Goal: Task Accomplishment & Management: Use online tool/utility

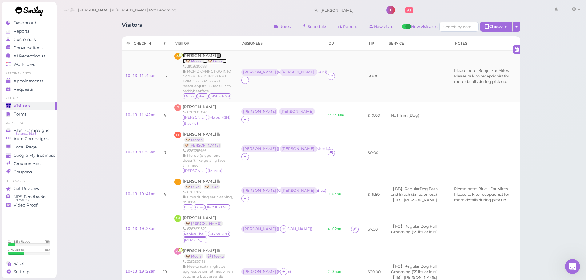
click at [196, 56] on span "[PERSON_NAME]" at bounding box center [200, 55] width 34 height 5
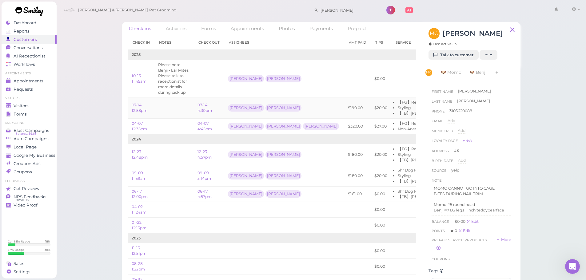
click at [180, 113] on td at bounding box center [173, 107] width 39 height 21
click at [208, 111] on link "07-14 4:30pm" at bounding box center [204, 108] width 14 height 10
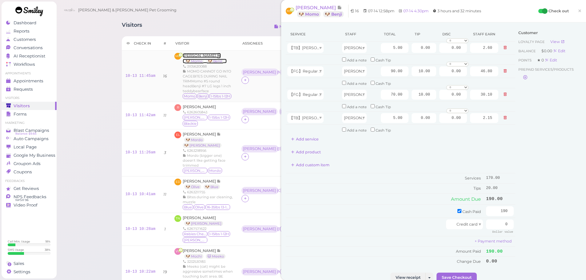
click at [194, 55] on span "[PERSON_NAME]" at bounding box center [200, 55] width 34 height 5
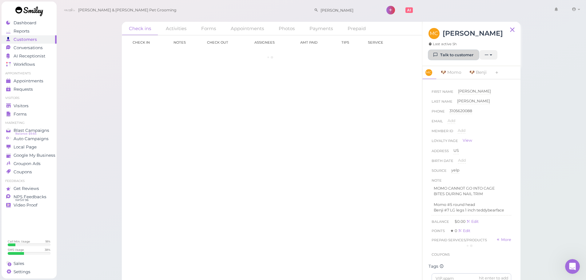
click at [451, 54] on link "Talk to customer" at bounding box center [453, 55] width 50 height 10
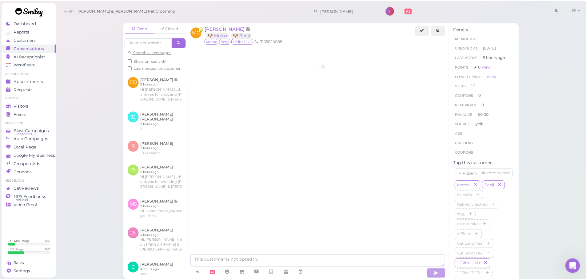
scroll to position [948, 0]
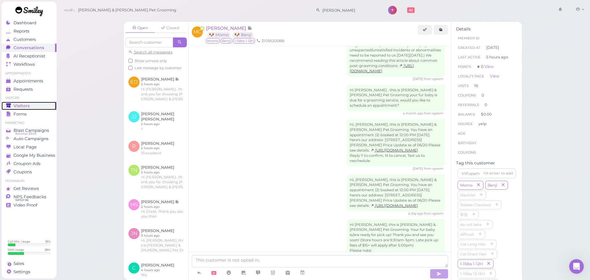
click at [22, 102] on link "Visitors" at bounding box center [29, 106] width 55 height 8
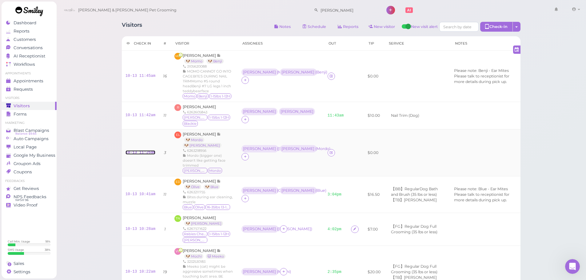
click at [135, 150] on link "10-13 11:26am" at bounding box center [140, 152] width 30 height 4
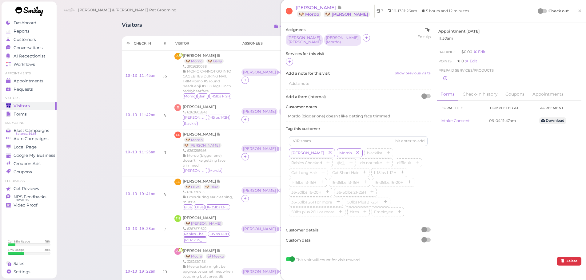
click at [293, 63] on div at bounding box center [358, 62] width 145 height 8
click at [292, 62] on div at bounding box center [358, 62] width 145 height 8
drag, startPoint x: 286, startPoint y: 53, endPoint x: 293, endPoint y: 65, distance: 14.9
click at [287, 55] on div "Services for this visit" at bounding box center [358, 58] width 145 height 15
click at [290, 59] on icon at bounding box center [290, 61] width 4 height 5
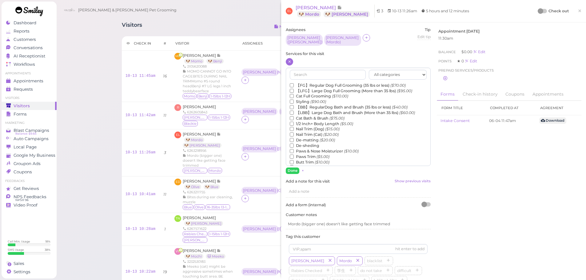
click at [330, 110] on label "【LBB】Large Dog Bath and Brush (More than 35 lbs) ($60.00)" at bounding box center [352, 113] width 125 height 6
click at [294, 111] on input "【LBB】Large Dog Bath and Brush (More than 35 lbs) ($60.00)" at bounding box center [292, 113] width 4 height 4
click at [330, 105] on label "【BB】RegularDog Bath and Brush (35 lbs or less) ($40.00)" at bounding box center [349, 108] width 118 height 6
click at [294, 105] on input "【BB】RegularDog Bath and Brush (35 lbs or less) ($40.00)" at bounding box center [292, 107] width 4 height 4
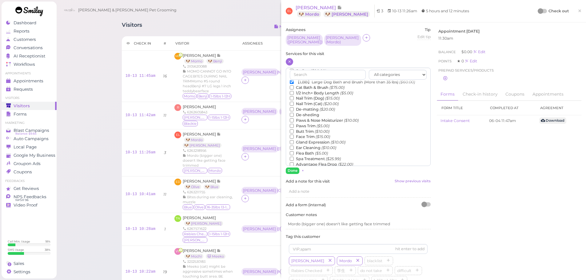
click at [306, 135] on label "Face Trim ($15.00)" at bounding box center [310, 137] width 40 height 6
click at [294, 135] on input "Face Trim ($15.00)" at bounding box center [292, 137] width 4 height 4
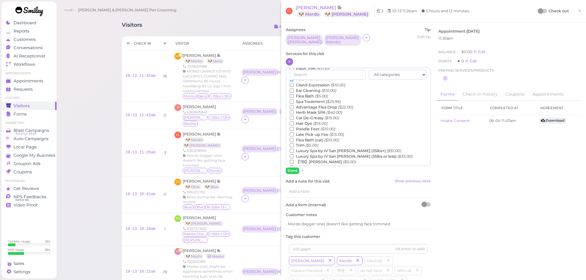
scroll to position [78, 0]
click at [317, 104] on icon "($5.00)" at bounding box center [321, 105] width 13 height 5
click at [294, 104] on input "Flea Bath ($5.00)" at bounding box center [292, 106] width 4 height 4
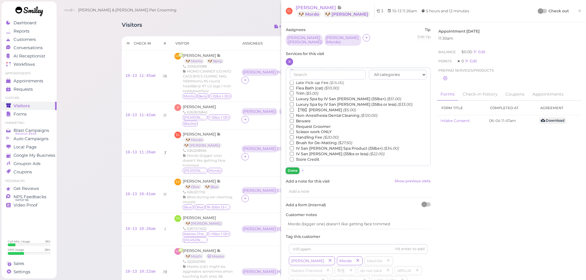
click at [289, 168] on button "Done" at bounding box center [293, 171] width 14 height 6
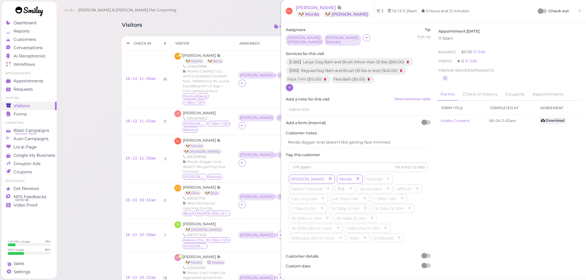
click at [541, 9] on div "Check out" at bounding box center [553, 11] width 30 height 6
click at [540, 10] on div at bounding box center [542, 11] width 9 height 4
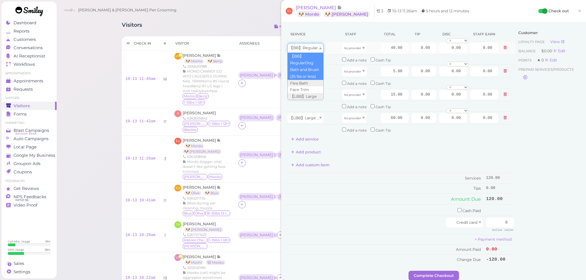
click at [303, 46] on span "【BB】RegularDog Bath and Brush (35 lbs or less)" at bounding box center [335, 48] width 93 height 5
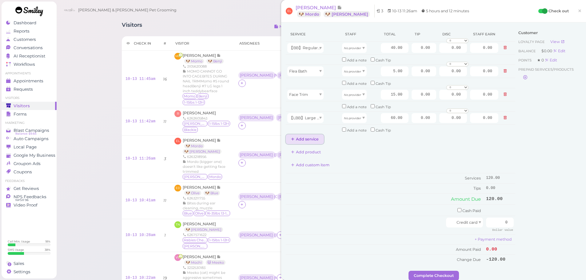
click at [305, 137] on button "Add service" at bounding box center [305, 139] width 38 height 10
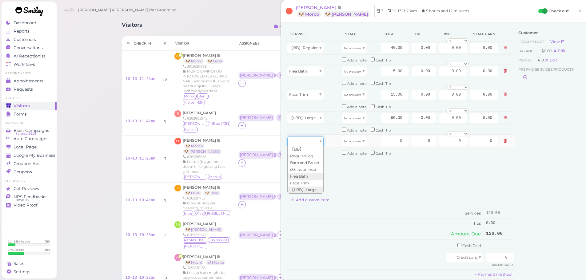
click at [303, 140] on div at bounding box center [305, 141] width 36 height 10
type input "5.00"
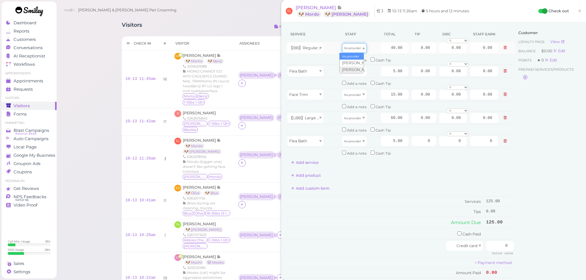
click at [347, 51] on div "No provider" at bounding box center [354, 48] width 25 height 10
type input "20.80"
drag, startPoint x: 348, startPoint y: 69, endPoint x: 350, endPoint y: 75, distance: 6.0
click at [348, 71] on span "No provider" at bounding box center [352, 71] width 17 height 5
type input "2.60"
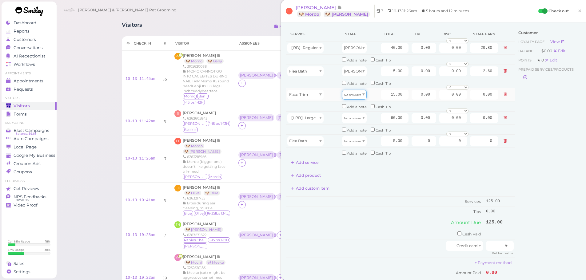
click at [345, 99] on div "No provider" at bounding box center [354, 95] width 25 height 10
drag, startPoint x: 344, startPoint y: 107, endPoint x: 359, endPoint y: 121, distance: 20.7
type input "7.80"
click at [359, 121] on div "No provider" at bounding box center [354, 118] width 25 height 10
type input "25.80"
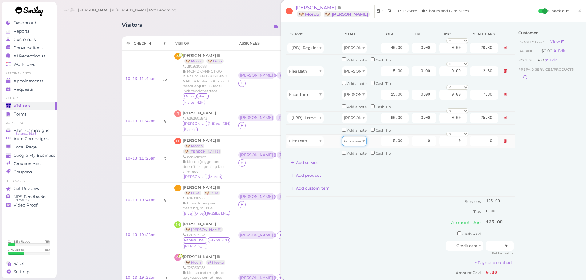
click at [353, 140] on icon "No provider" at bounding box center [352, 141] width 17 height 3
type input "2.15"
click at [375, 210] on td "Tips" at bounding box center [385, 212] width 199 height 10
click at [185, 57] on span "[PERSON_NAME]" at bounding box center [200, 55] width 34 height 5
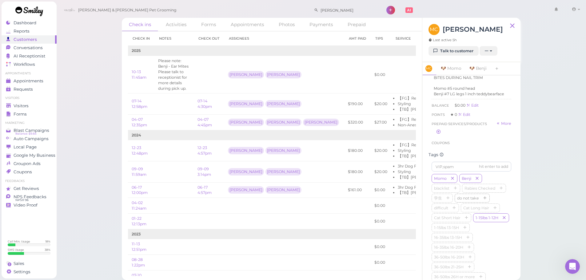
scroll to position [123, 0]
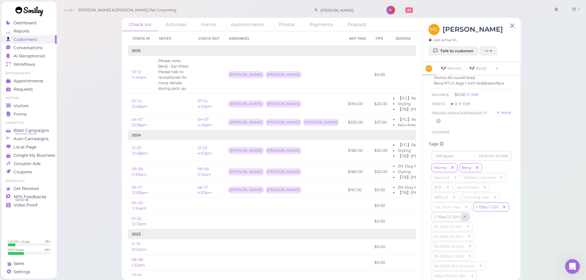
click at [465, 220] on icon "button" at bounding box center [465, 217] width 4 height 4
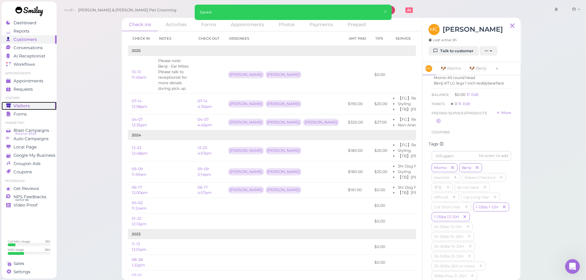
click at [25, 108] on span "Visitors" at bounding box center [22, 105] width 16 height 5
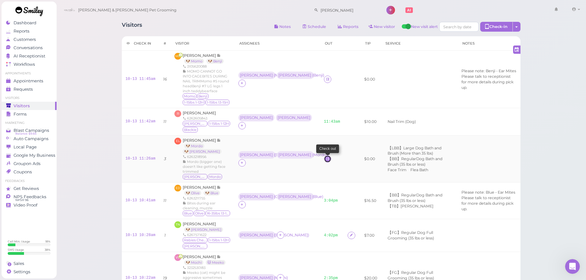
click at [326, 161] on icon at bounding box center [328, 159] width 4 height 5
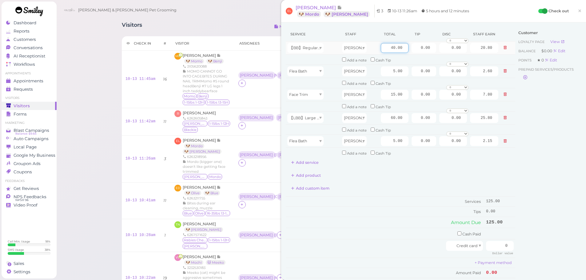
click at [381, 50] on input "40.00" at bounding box center [395, 48] width 28 height 10
type input "45.00"
type input "23.40"
click at [394, 181] on div "Service Staff Total Tip Disc Staff earn 【BB】RegularDog Bath and Brush (35 lbs o…" at bounding box center [400, 157] width 229 height 261
click at [384, 120] on input "60.00" at bounding box center [395, 118] width 28 height 10
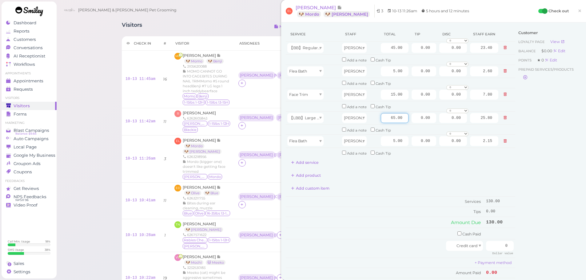
type input "65.00"
type input "27.95"
click at [387, 188] on div "Add custom item" at bounding box center [400, 189] width 229 height 10
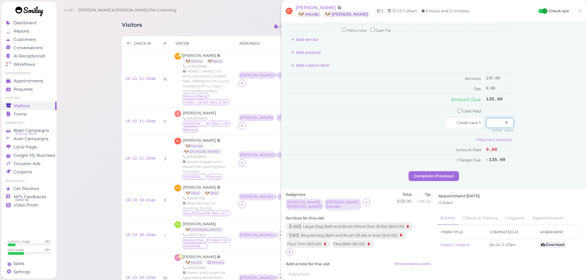
drag, startPoint x: 495, startPoint y: 122, endPoint x: 567, endPoint y: 146, distance: 76.3
click at [535, 130] on div "Service Staff Total Tip Disc Staff earn 【BB】RegularDog Bath and Brush (35 lbs o…" at bounding box center [434, 37] width 296 height 267
type input "135"
click at [438, 182] on div "Service Staff Total Tip Disc Staff earn 【BB】RegularDog Bath and Brush (35 lbs o…" at bounding box center [433, 43] width 305 height 289
click at [438, 181] on div "Service Staff Total Tip Disc Staff earn 【BB】RegularDog Bath and Brush (35 lbs o…" at bounding box center [433, 43] width 305 height 289
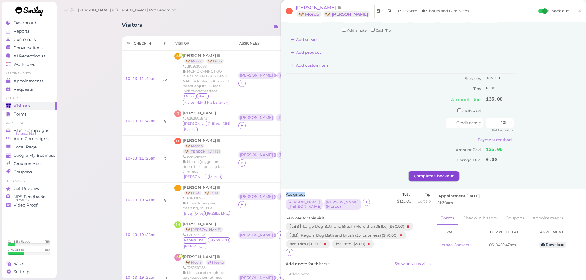
click at [441, 179] on button "Complete Checkout" at bounding box center [433, 176] width 50 height 10
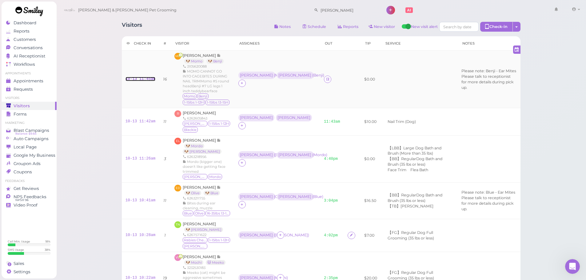
click at [128, 81] on link "10-13 11:45am" at bounding box center [140, 79] width 30 height 4
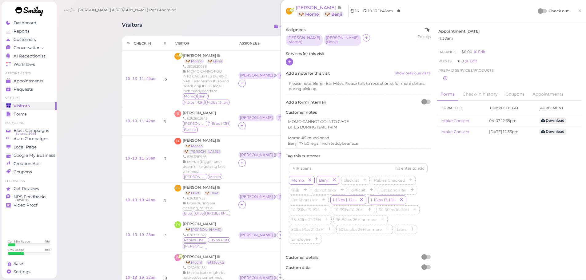
click at [293, 61] on div at bounding box center [289, 61] width 7 height 7
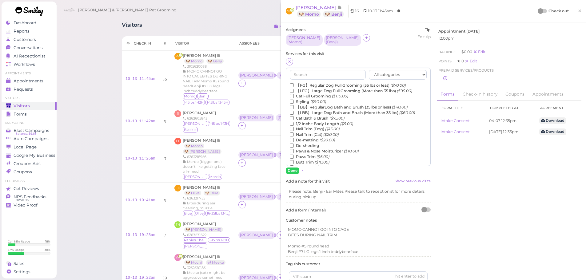
click at [302, 83] on label "【FG】Regular Dog Full Grooming (35 lbs or less) ($70.00)" at bounding box center [348, 86] width 116 height 6
click at [294, 83] on input "【FG】Regular Dog Full Grooming (35 lbs or less) ($70.00)" at bounding box center [292, 85] width 4 height 4
click at [300, 99] on label "Styling ($90.00)" at bounding box center [308, 102] width 36 height 6
click at [294, 100] on input "Styling ($90.00)" at bounding box center [292, 102] width 4 height 4
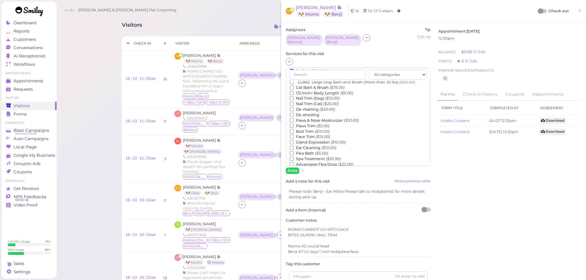
click at [301, 151] on label "Flea Bath ($5.00)" at bounding box center [309, 154] width 38 height 6
click at [294, 151] on input "Flea Bath ($5.00)" at bounding box center [292, 153] width 4 height 4
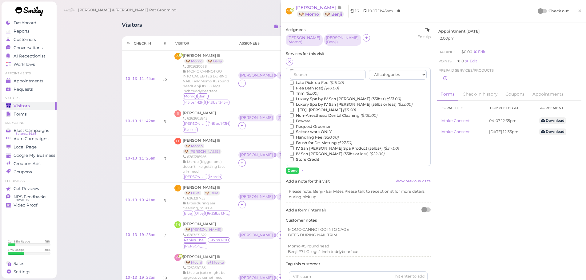
click at [301, 107] on label "【TB】Teeth Brushing ($5.00)" at bounding box center [323, 110] width 66 height 6
click at [294, 108] on input "【TB】Teeth Brushing ($5.00)" at bounding box center [292, 110] width 4 height 4
click at [292, 168] on button "Done" at bounding box center [293, 171] width 14 height 6
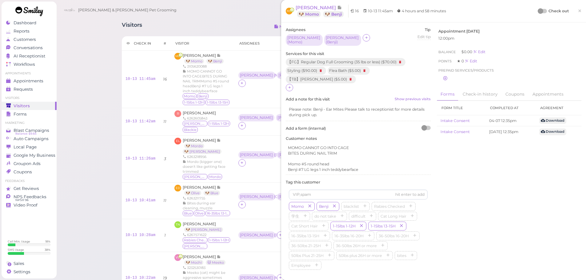
click at [538, 7] on div "Check out ×" at bounding box center [559, 11] width 43 height 13
click at [538, 9] on div at bounding box center [541, 11] width 6 height 6
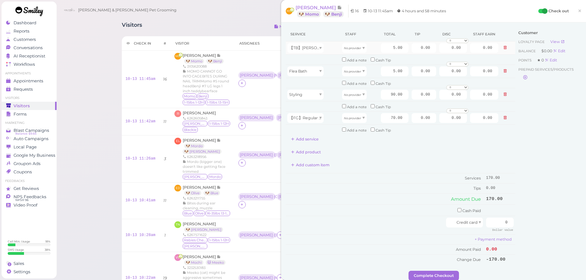
click at [340, 47] on td "No provider" at bounding box center [359, 48] width 39 height 13
drag, startPoint x: 344, startPoint y: 49, endPoint x: 345, endPoint y: 56, distance: 6.5
click at [344, 50] on icon "No provider" at bounding box center [352, 47] width 17 height 3
type input "2.15"
click at [350, 76] on div "No provider" at bounding box center [354, 71] width 25 height 10
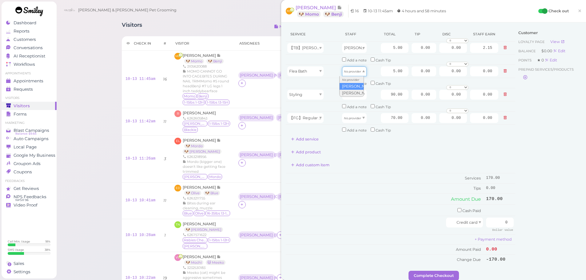
type input "2.15"
click at [501, 91] on button at bounding box center [504, 94] width 7 height 6
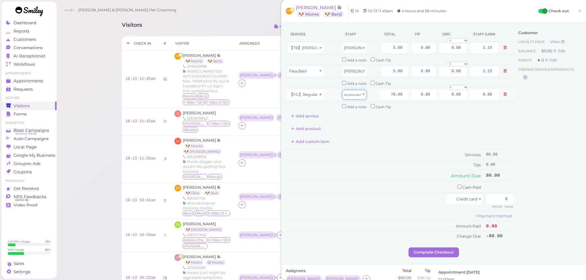
click at [349, 95] on icon "No provider" at bounding box center [352, 94] width 17 height 3
type input "30.10"
click at [315, 113] on button "Add service" at bounding box center [305, 116] width 38 height 10
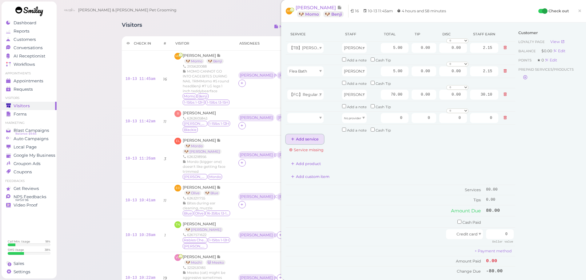
click at [312, 142] on button "Add service" at bounding box center [305, 139] width 38 height 10
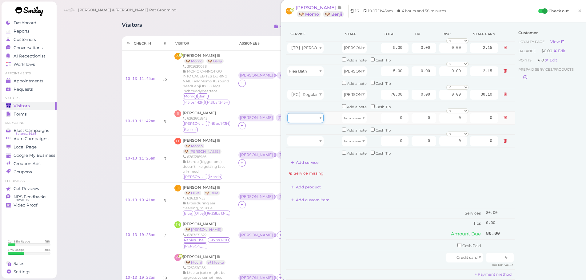
click at [311, 118] on div at bounding box center [305, 118] width 36 height 10
type input "70.00"
click at [294, 140] on div at bounding box center [305, 141] width 36 height 10
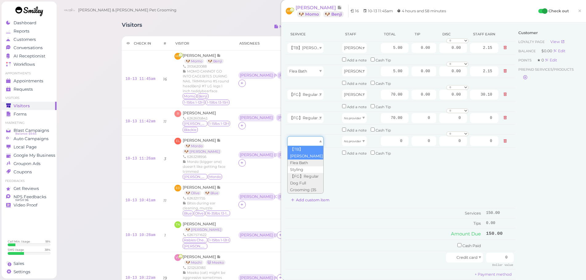
type input "5.00"
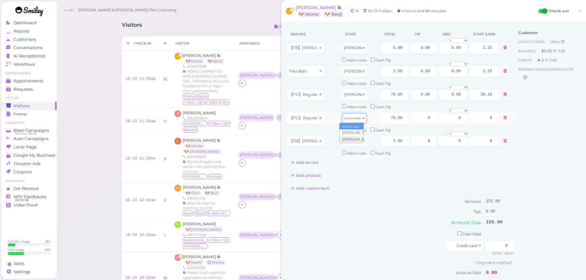
click at [349, 117] on icon "No provider" at bounding box center [352, 118] width 17 height 3
type input "36.40"
drag, startPoint x: 352, startPoint y: 146, endPoint x: 355, endPoint y: 160, distance: 14.5
click at [347, 141] on icon "No provider" at bounding box center [352, 141] width 17 height 3
type input "2.60"
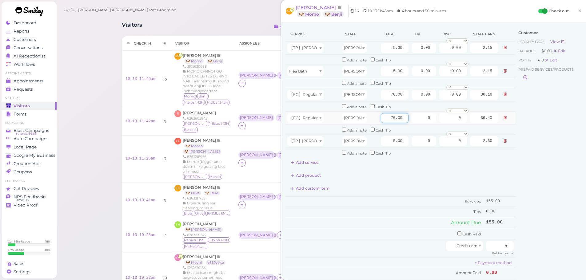
click at [385, 118] on input "70.00" at bounding box center [395, 118] width 28 height 10
type input "100.00"
type input "52.00"
click at [379, 201] on td "Services" at bounding box center [385, 201] width 199 height 10
click at [457, 234] on input "checkbox" at bounding box center [459, 234] width 4 height 4
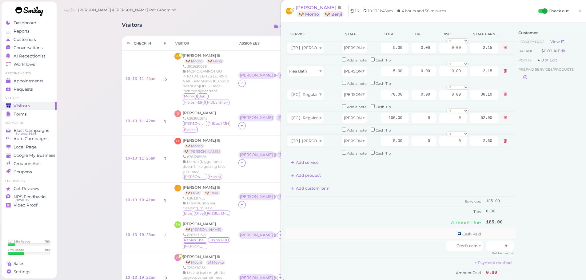
checkbox input "true"
drag, startPoint x: 490, startPoint y: 235, endPoint x: 540, endPoint y: 237, distance: 50.5
click at [536, 237] on div "Service Staff Total Tip Disc Staff earn 【TB】Teeth Brushing [PERSON_NAME] 5.00 0…" at bounding box center [434, 161] width 296 height 269
type input "204"
click at [534, 231] on div "Customer Loyalty page View Balance $0.00 Edit Points ★ 0 Edit Prepaid services/…" at bounding box center [548, 161] width 66 height 269
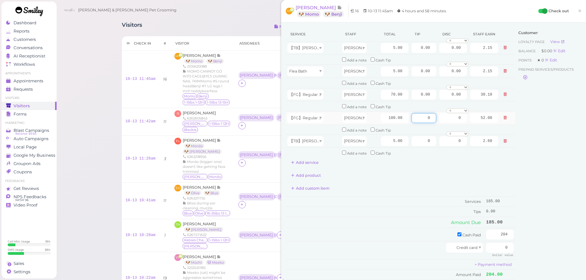
click at [416, 118] on input "0" at bounding box center [423, 118] width 25 height 10
type input "10"
drag, startPoint x: 415, startPoint y: 95, endPoint x: 507, endPoint y: 113, distance: 93.7
click at [480, 101] on tr "【FG】Regular Dog Full Grooming (35 lbs or less) [PERSON_NAME] 70.00 0.00 0.00 0 …" at bounding box center [400, 94] width 229 height 13
type input "9"
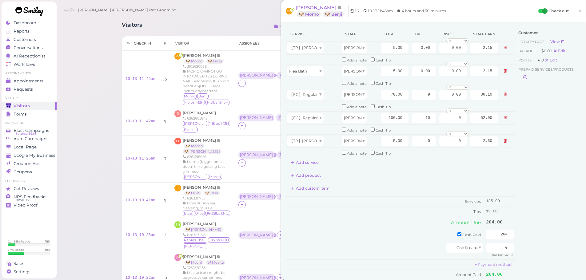
click at [529, 192] on div "Customer Loyalty page View Balance $0.00 Edit Points ★ 0 Edit Prepaid services/…" at bounding box center [548, 161] width 66 height 269
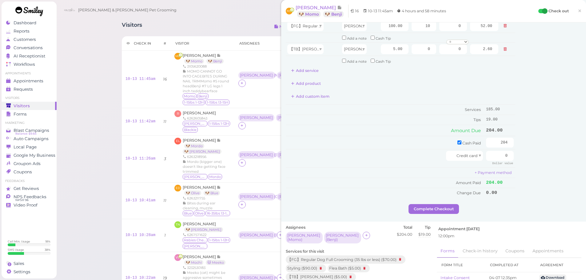
scroll to position [92, 0]
click at [441, 210] on button "Complete Checkout" at bounding box center [433, 209] width 50 height 10
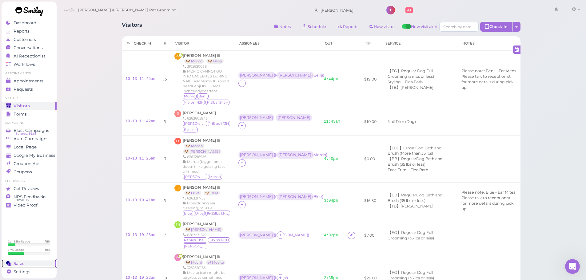
click at [40, 265] on div "Sales" at bounding box center [28, 263] width 44 height 5
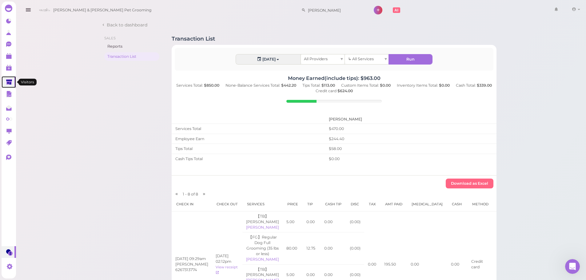
click at [10, 80] on polygon at bounding box center [9, 81] width 6 height 5
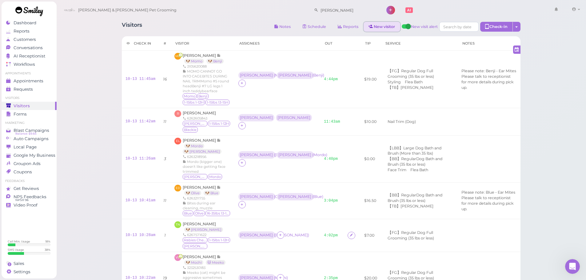
click at [382, 25] on link "New visitor" at bounding box center [381, 27] width 37 height 10
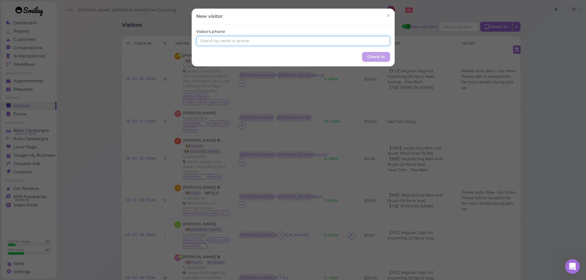
click at [277, 44] on input at bounding box center [293, 41] width 194 height 10
type input "8186013696"
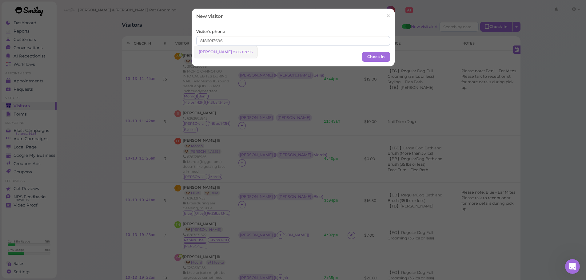
click at [238, 49] on link "[PERSON_NAME] 8186013696" at bounding box center [225, 52] width 63 height 12
click at [376, 55] on button "Check in" at bounding box center [376, 56] width 28 height 10
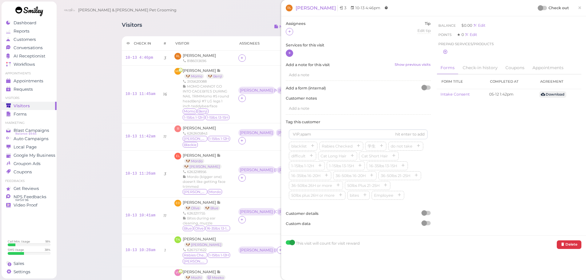
click at [291, 53] on icon at bounding box center [290, 53] width 4 height 5
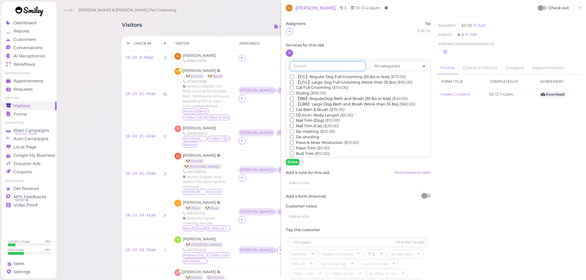
click at [307, 68] on input "text" at bounding box center [328, 66] width 76 height 10
type input "a"
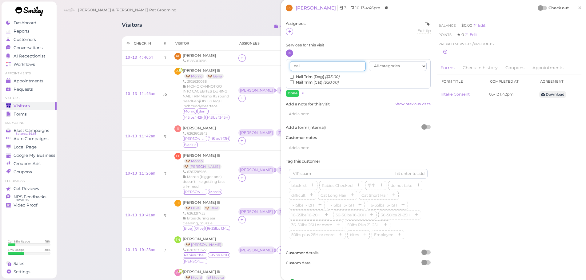
type input "nail"
click at [291, 78] on input "Nail Trim (Dog) ($15.00)" at bounding box center [292, 77] width 4 height 4
click at [296, 98] on div "Assignees Tip Edit tip 0 Services for this visit nail All categories Full Groom…" at bounding box center [358, 145] width 151 height 249
click at [294, 94] on button "Done" at bounding box center [293, 93] width 14 height 6
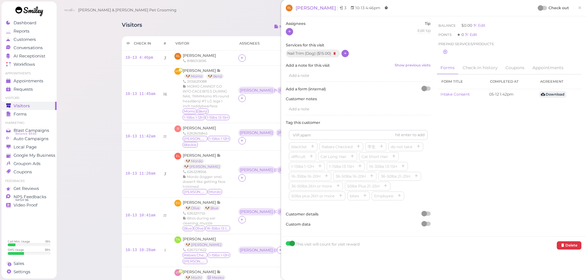
click at [290, 33] on icon at bounding box center [290, 31] width 4 height 5
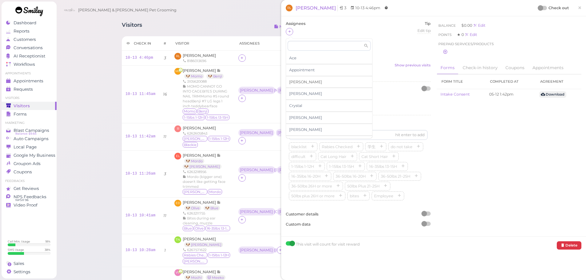
click at [302, 83] on div "[PERSON_NAME]" at bounding box center [329, 82] width 86 height 12
click at [538, 7] on div at bounding box center [541, 8] width 6 height 6
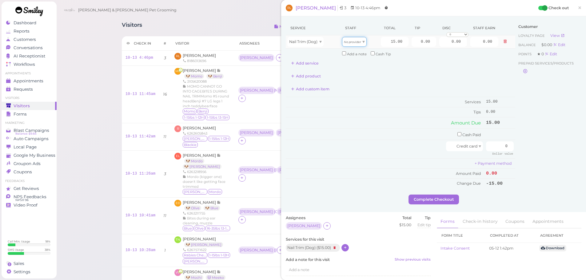
click at [345, 41] on icon "No provider" at bounding box center [352, 41] width 17 height 3
type input "7.80"
click at [369, 134] on td "Cash Paid" at bounding box center [385, 134] width 199 height 11
click at [315, 86] on button "Add custom item" at bounding box center [310, 89] width 49 height 10
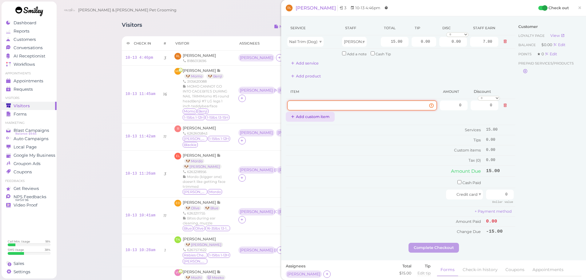
click at [318, 102] on input at bounding box center [361, 106] width 149 height 10
type input "Perfume"
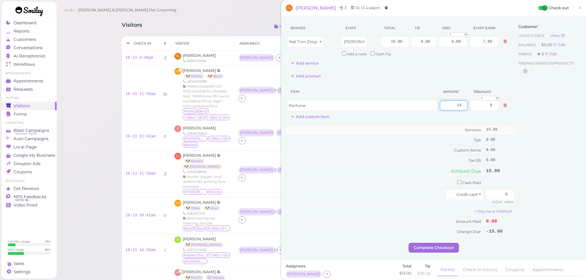
type input "14"
click at [338, 131] on td "Services" at bounding box center [385, 130] width 199 height 10
drag, startPoint x: 496, startPoint y: 194, endPoint x: 548, endPoint y: 187, distance: 52.5
click at [540, 195] on div "Service Staff Total Tip Disc Staff earn Nail Trim (Dog) Asa 15.00 0.00 0.00 0 1…" at bounding box center [434, 132] width 296 height 222
type input "29"
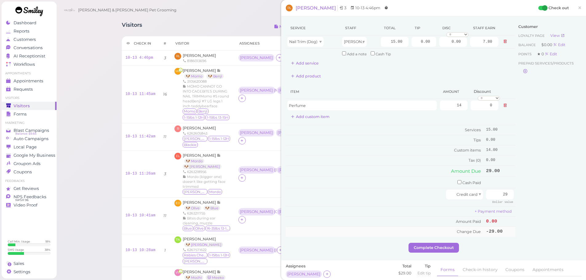
drag, startPoint x: 544, startPoint y: 192, endPoint x: 444, endPoint y: 230, distance: 106.7
click at [543, 192] on div "Customer Loyalty page View Balance $0.00 Edit Points ★ 0 Edit Prepaid services/…" at bounding box center [548, 132] width 66 height 222
click at [431, 245] on button "Complete Checkout" at bounding box center [433, 248] width 50 height 10
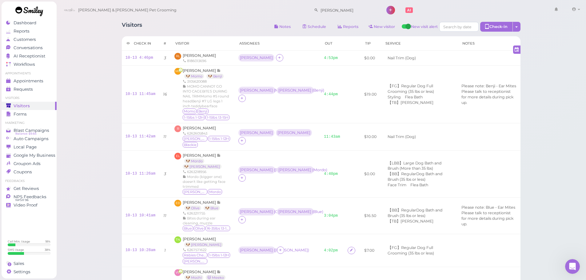
click at [558, 204] on div "Visitors Notes Schedule Reports New visitor New visit alert Check-in Customer c…" at bounding box center [321, 261] width 530 height 523
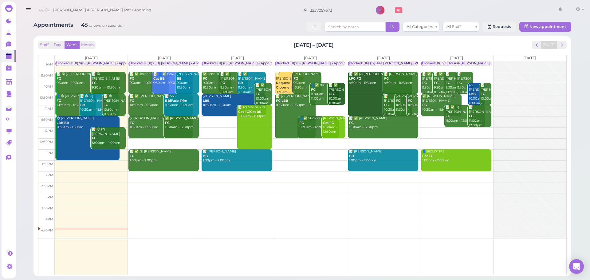
click at [97, 37] on div "Staff Day Week Month Oct 13 – 19, 2025 Today Mon 10/13 Tue 10/14 Wed 10/15 Thu …" at bounding box center [303, 156] width 538 height 240
